Goal: Transaction & Acquisition: Purchase product/service

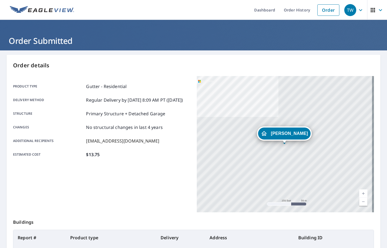
scroll to position [54, 0]
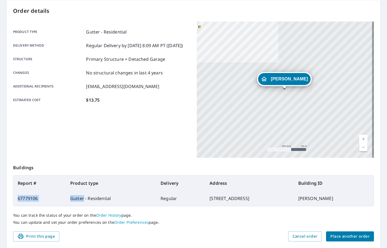
click at [344, 237] on span "Place another order" at bounding box center [350, 236] width 39 height 7
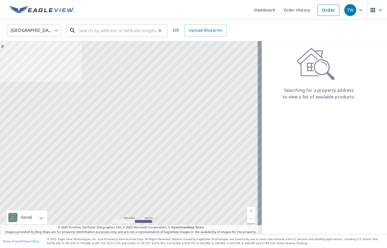
click at [104, 31] on input "text" at bounding box center [118, 30] width 78 height 15
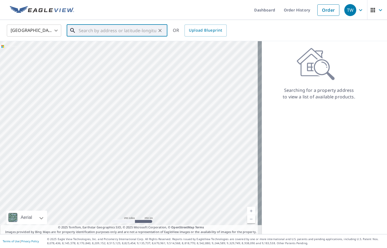
paste input "[STREET_ADDRESS][PERSON_NAME]"
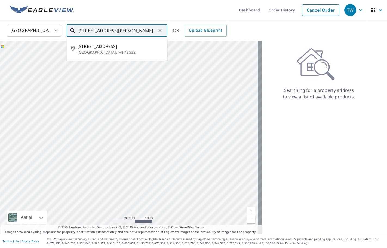
type input "[STREET_ADDRESS][PERSON_NAME]"
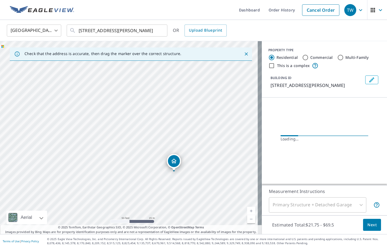
drag, startPoint x: 140, startPoint y: 165, endPoint x: 113, endPoint y: 135, distance: 39.8
click at [113, 135] on div "[STREET_ADDRESS][PERSON_NAME]" at bounding box center [131, 137] width 262 height 193
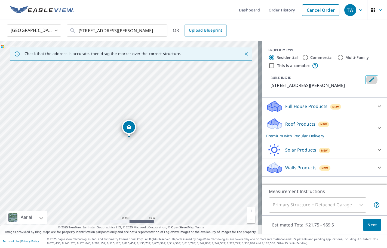
click at [366, 77] on button "Edit building 1" at bounding box center [372, 79] width 13 height 9
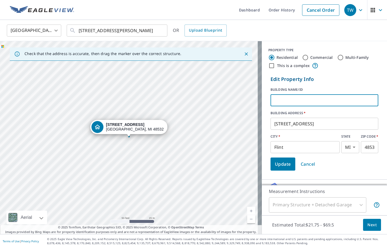
click at [316, 98] on input "text" at bounding box center [325, 100] width 108 height 15
type input "k"
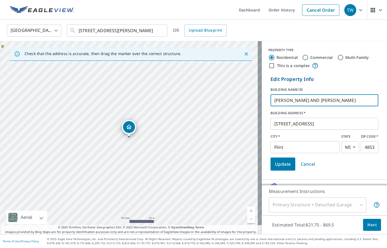
type input "[PERSON_NAME] AND [PERSON_NAME]"
click at [281, 162] on span "Update" at bounding box center [283, 164] width 16 height 8
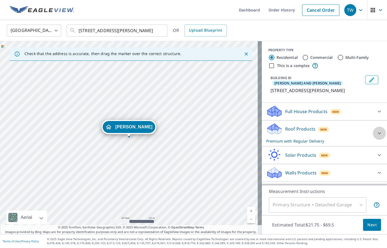
click at [373, 127] on div at bounding box center [379, 133] width 13 height 13
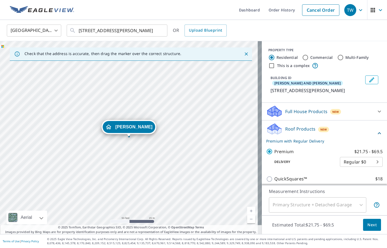
click at [368, 224] on span "Next" at bounding box center [372, 224] width 9 height 7
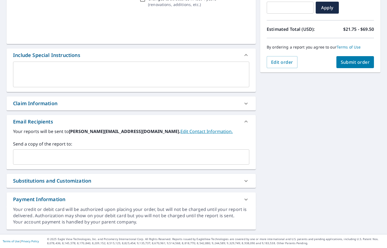
scroll to position [101, 0]
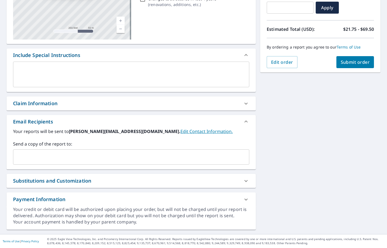
click at [23, 160] on input "text" at bounding box center [127, 157] width 223 height 10
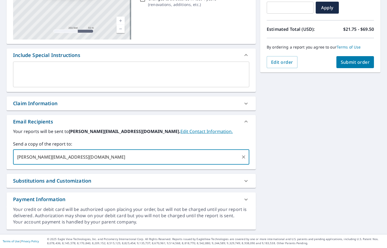
type input "[EMAIL_ADDRESS][DOMAIN_NAME]"
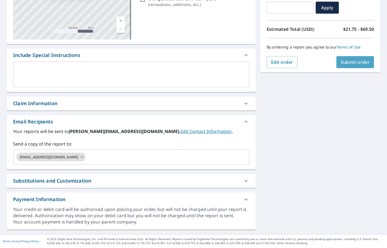
click at [339, 66] on button "Submit order" at bounding box center [356, 62] width 38 height 12
checkbox input "true"
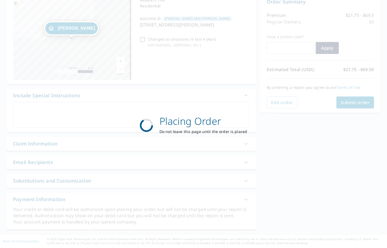
scroll to position [61, 0]
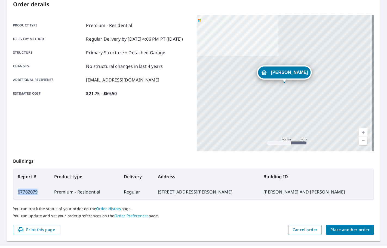
drag, startPoint x: 38, startPoint y: 190, endPoint x: 19, endPoint y: 192, distance: 19.4
click at [19, 192] on td "67782079" at bounding box center [31, 191] width 37 height 15
copy td "67782079"
